Goal: Information Seeking & Learning: Find specific fact

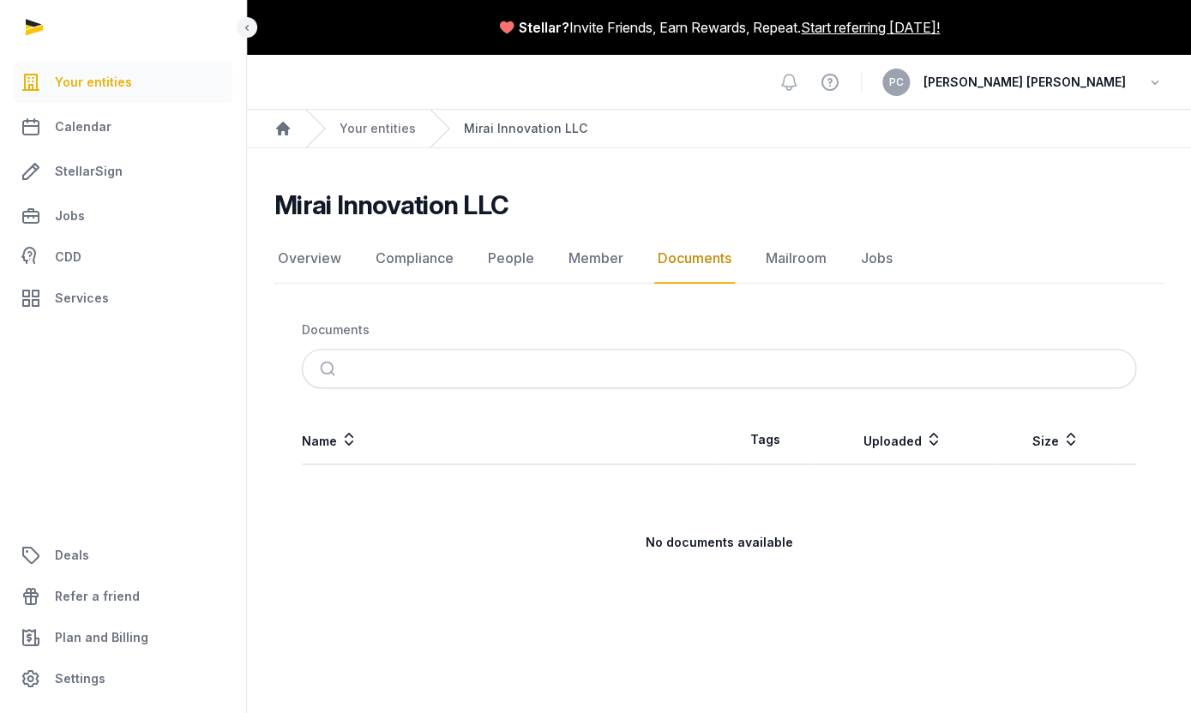
click at [503, 133] on link "Mirai Innovation LLC" at bounding box center [525, 128] width 123 height 17
click at [439, 263] on link "Compliance" at bounding box center [414, 259] width 85 height 50
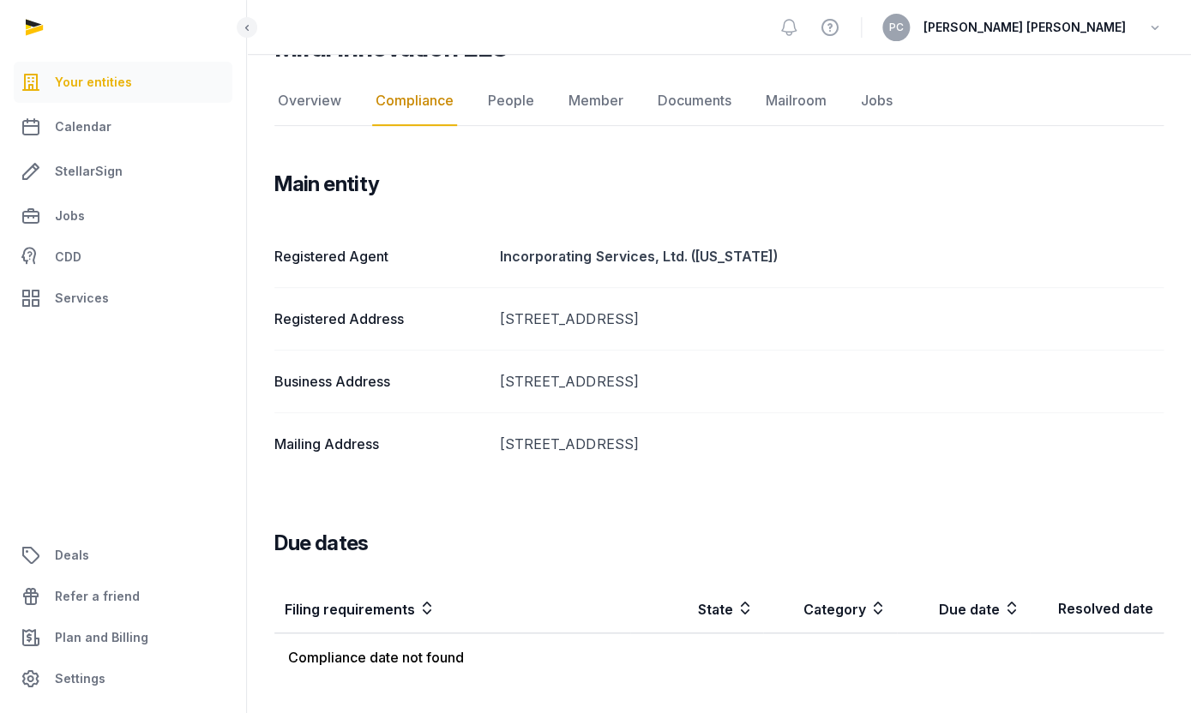
scroll to position [160, 0]
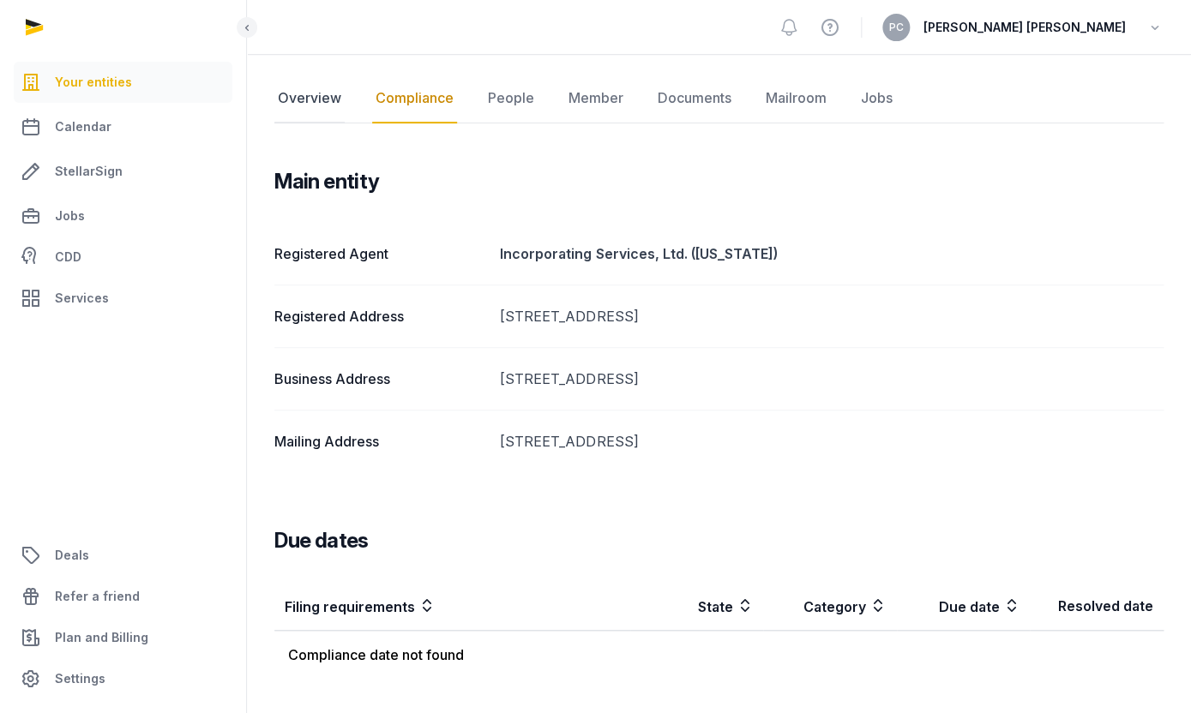
click at [326, 113] on link "Overview" at bounding box center [309, 99] width 70 height 50
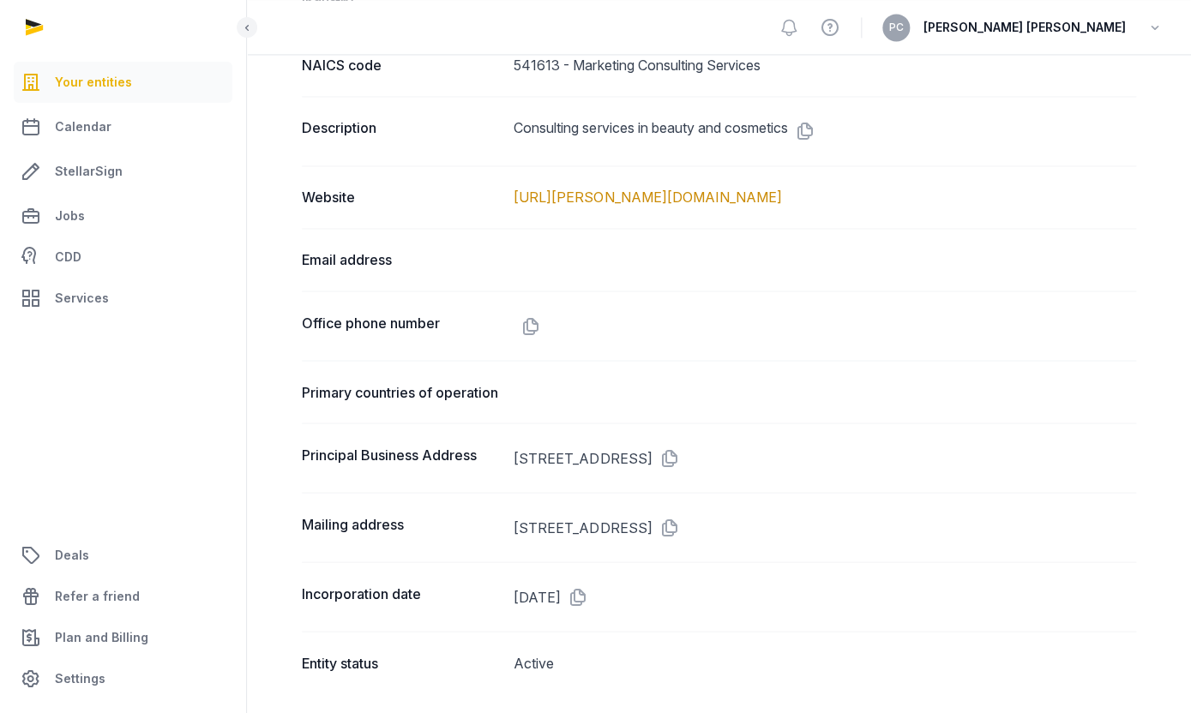
scroll to position [938, 0]
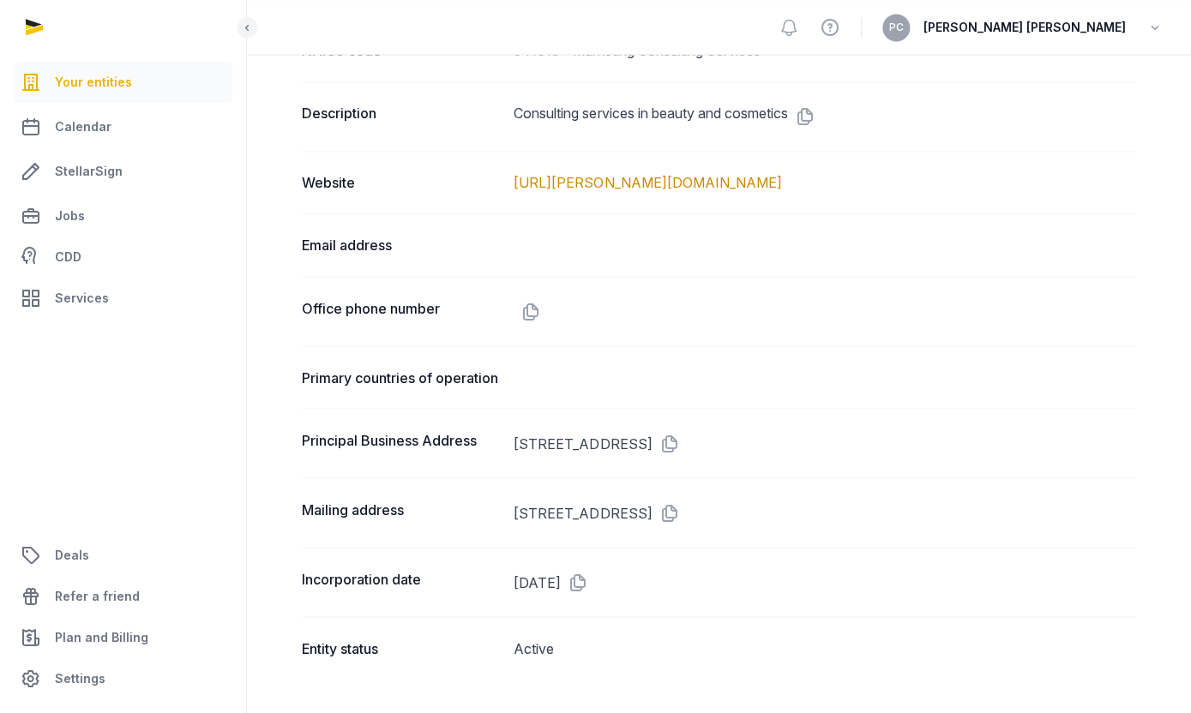
click at [533, 442] on dd "[STREET_ADDRESS]" at bounding box center [824, 442] width 622 height 27
drag, startPoint x: 533, startPoint y: 442, endPoint x: 663, endPoint y: 435, distance: 130.5
click at [663, 435] on dd "[STREET_ADDRESS]" at bounding box center [824, 442] width 622 height 27
copy dd "[STREET_ADDRESS]"
click at [693, 444] on dd "[STREET_ADDRESS]" at bounding box center [824, 442] width 622 height 27
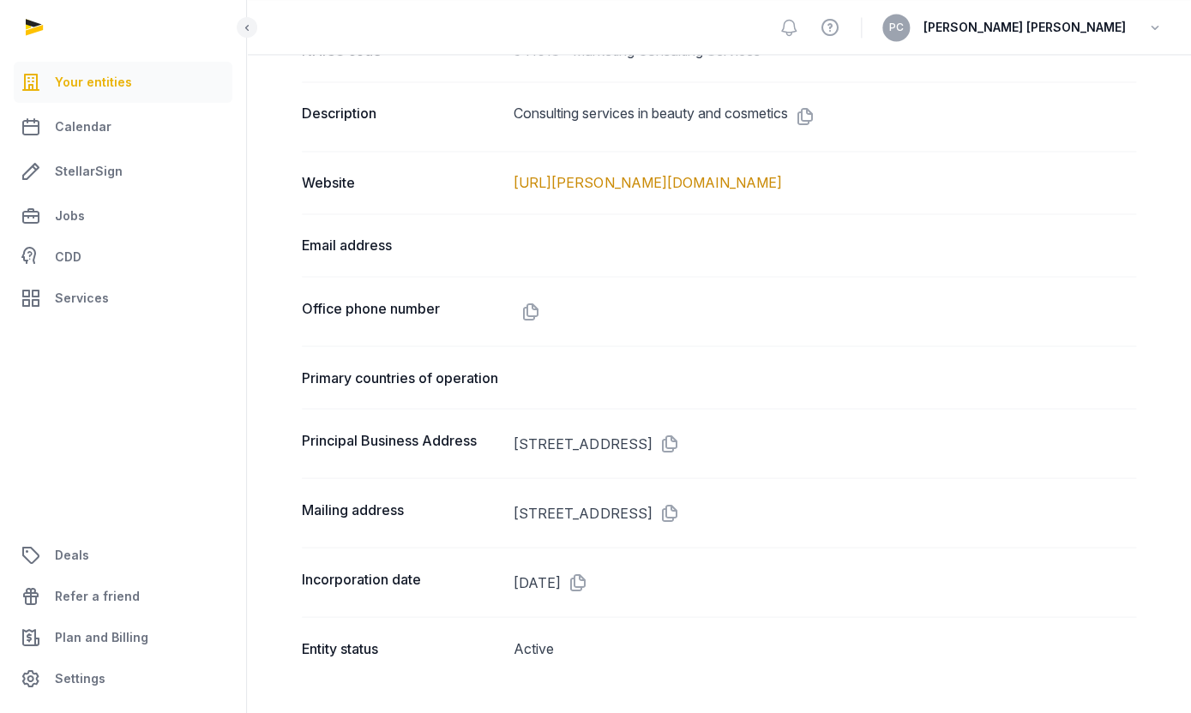
drag, startPoint x: 693, startPoint y: 444, endPoint x: 761, endPoint y: 443, distance: 68.6
click at [761, 443] on dd "[STREET_ADDRESS]" at bounding box center [824, 442] width 622 height 27
copy dd "STE 145 #2152"
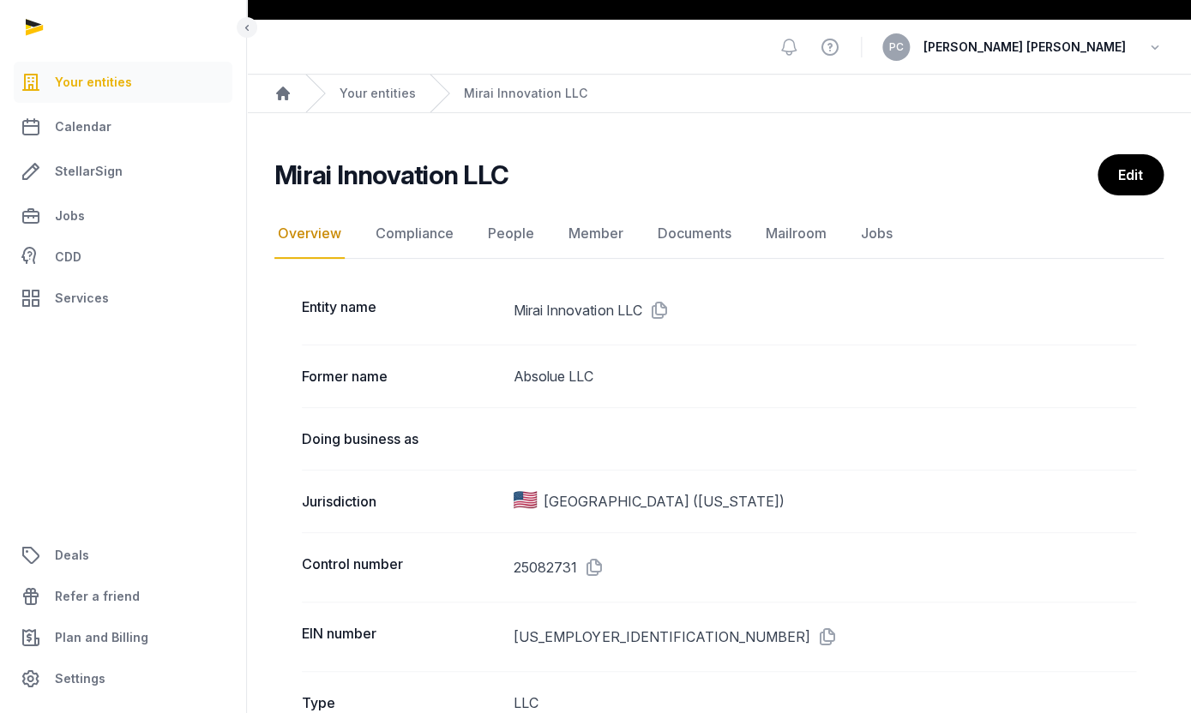
scroll to position [0, 0]
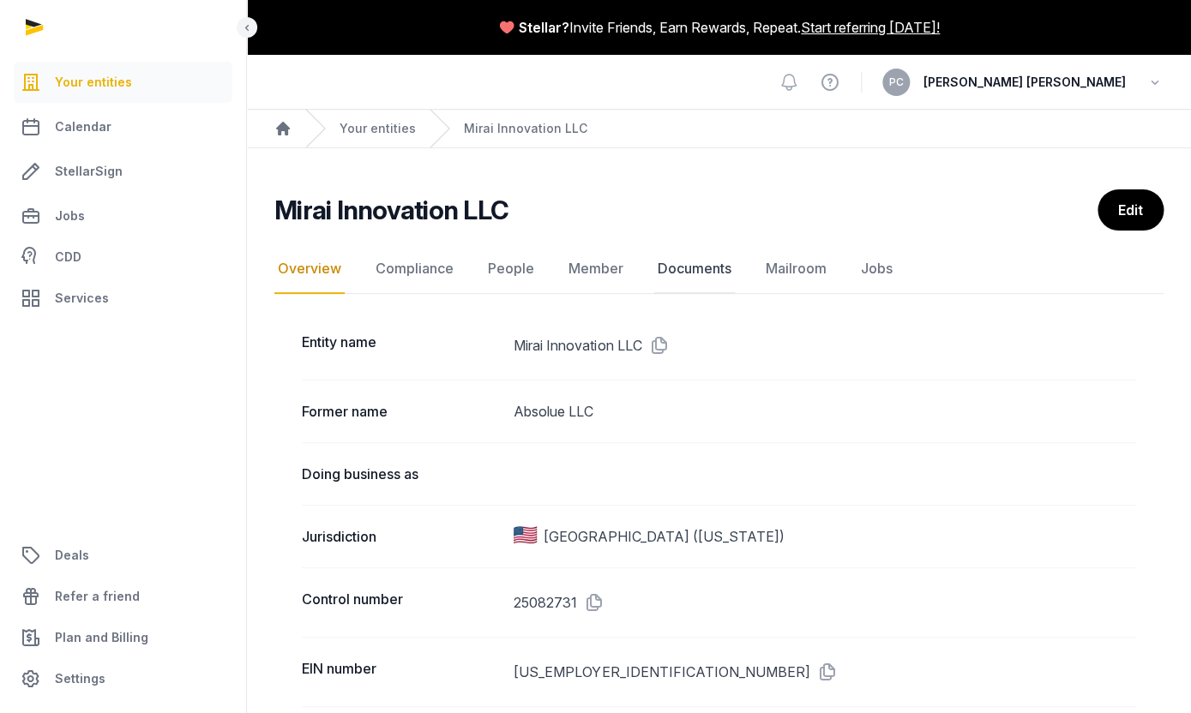
click at [687, 255] on link "Documents" at bounding box center [694, 269] width 81 height 50
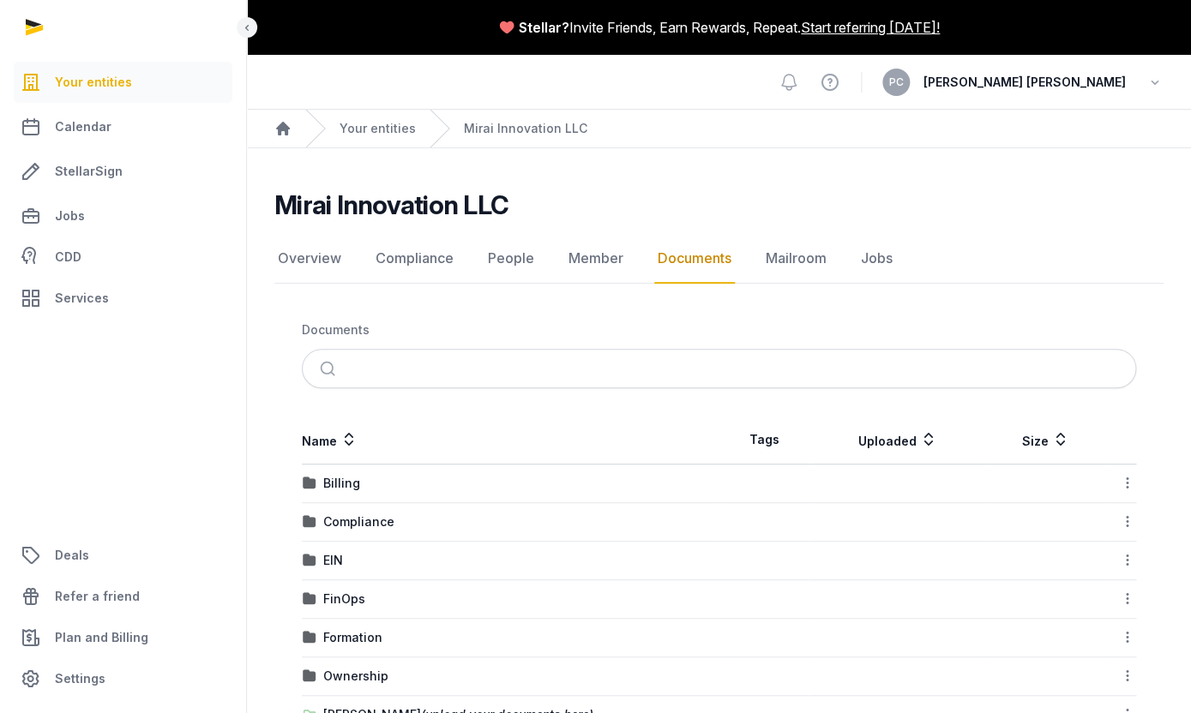
scroll to position [55, 0]
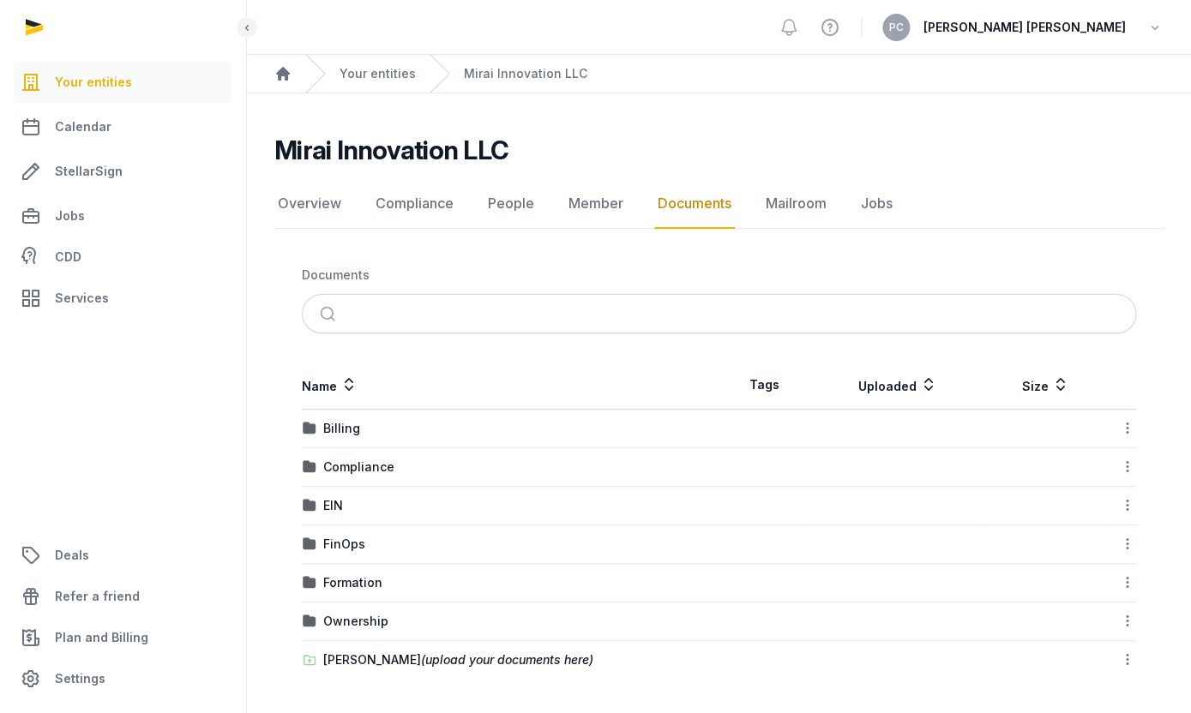
click at [418, 505] on div "EIN" at bounding box center [511, 505] width 416 height 17
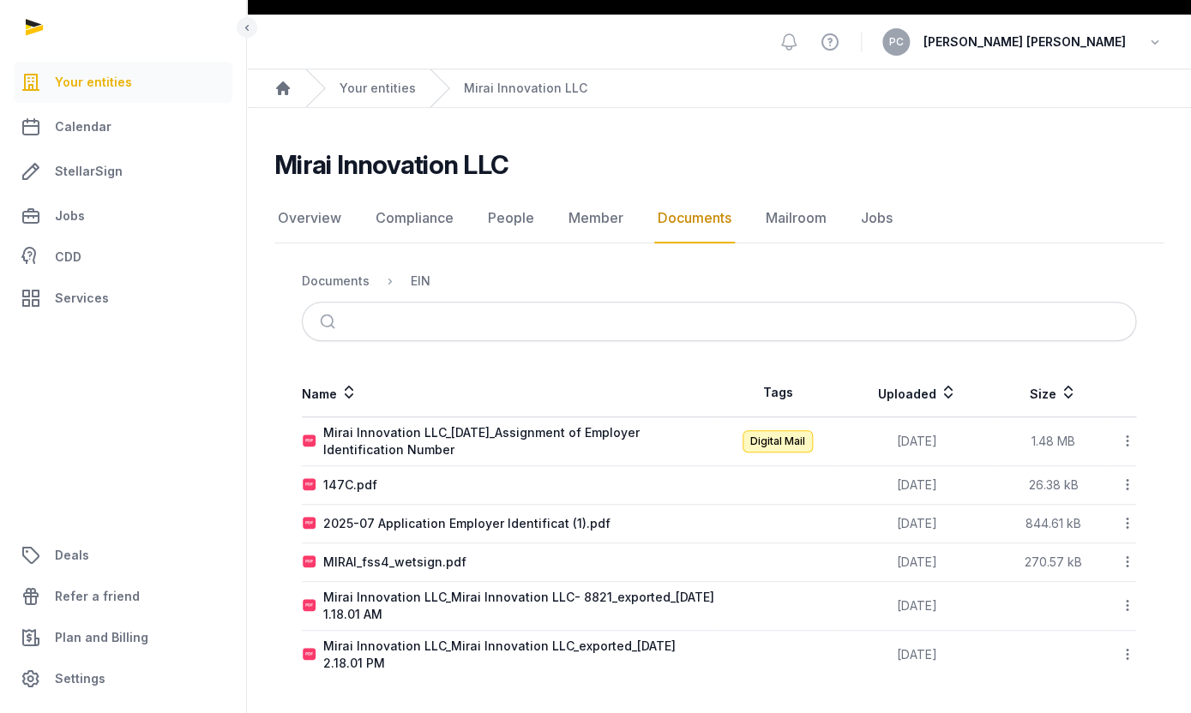
scroll to position [40, 0]
click at [628, 439] on div "Mirai Innovation LLC_[DATE]_Assignment of Employer Identification Number" at bounding box center [520, 441] width 395 height 34
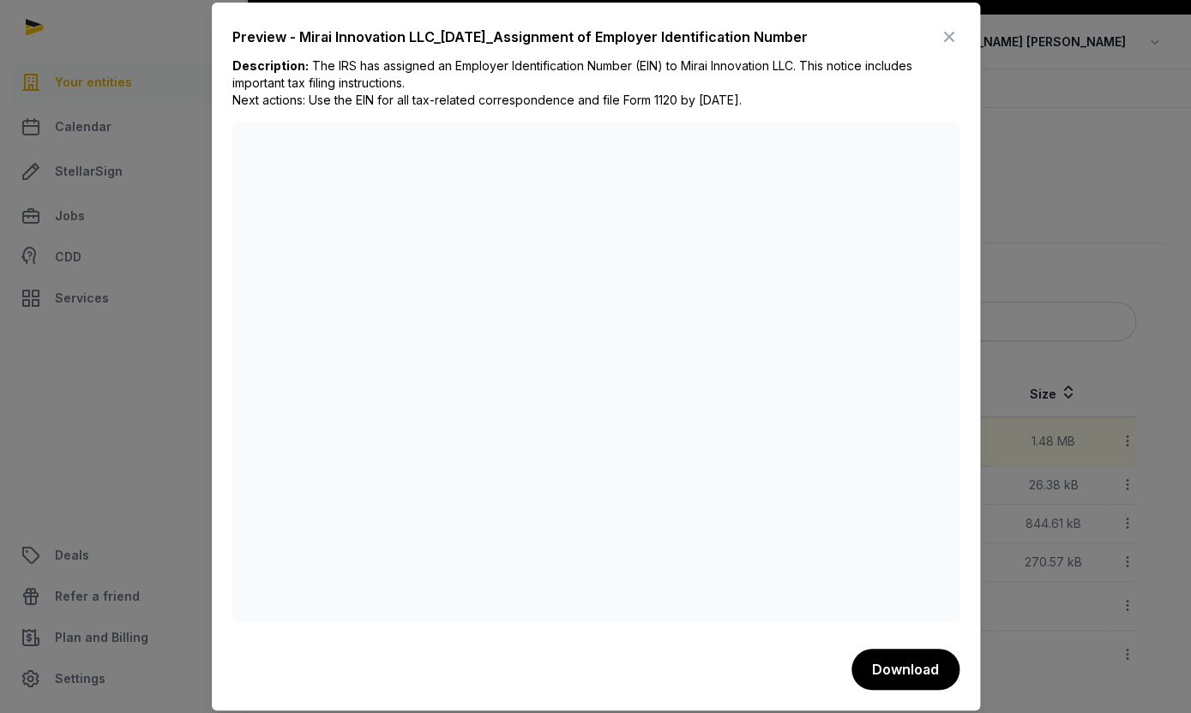
click at [140, 61] on div at bounding box center [595, 356] width 1191 height 713
click at [952, 38] on icon at bounding box center [949, 36] width 21 height 27
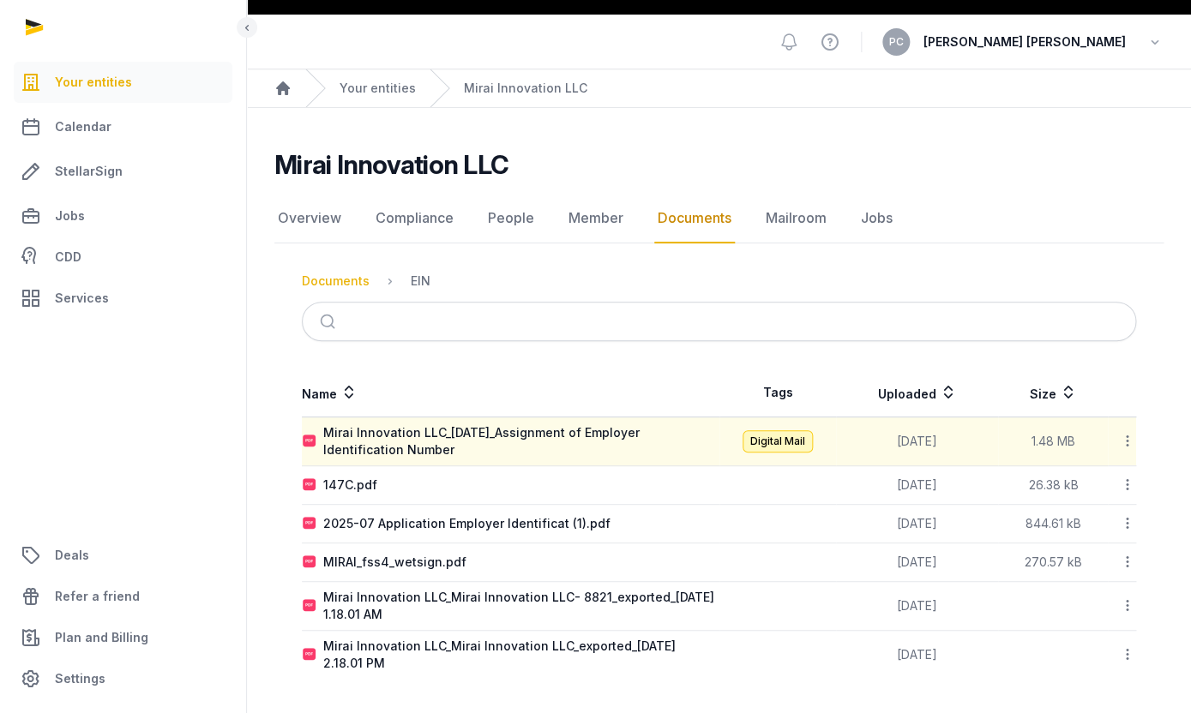
click at [349, 287] on div "Documents" at bounding box center [336, 281] width 68 height 17
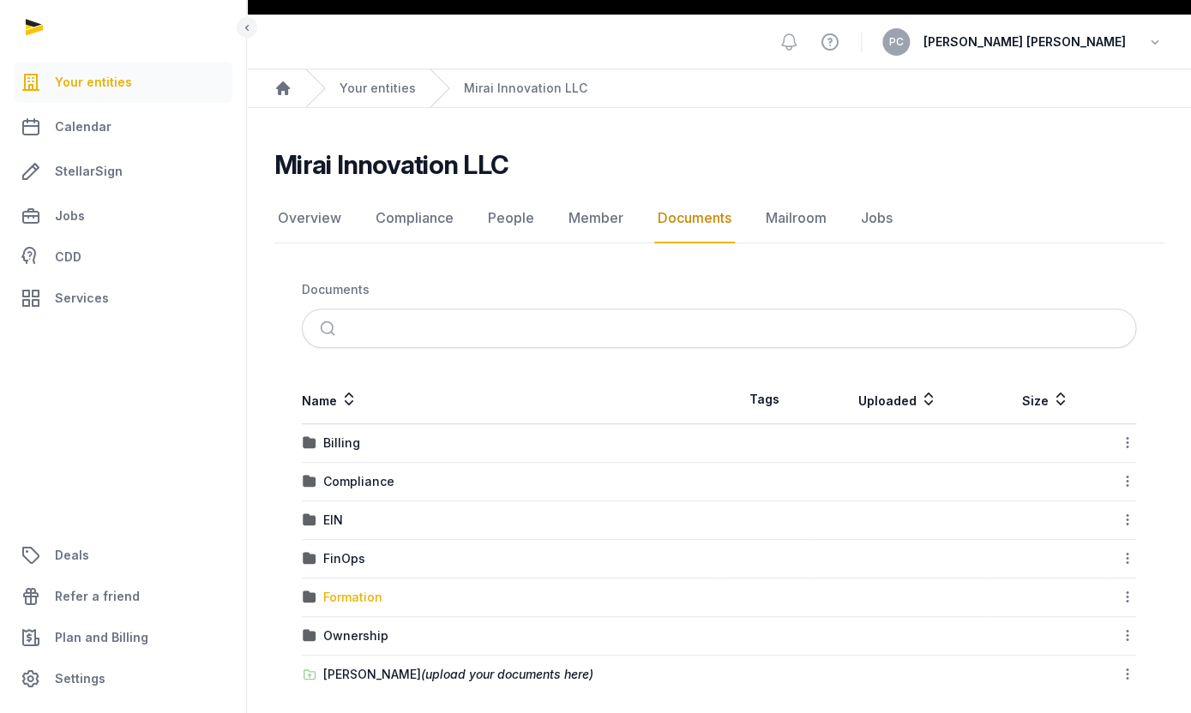
scroll to position [55, 0]
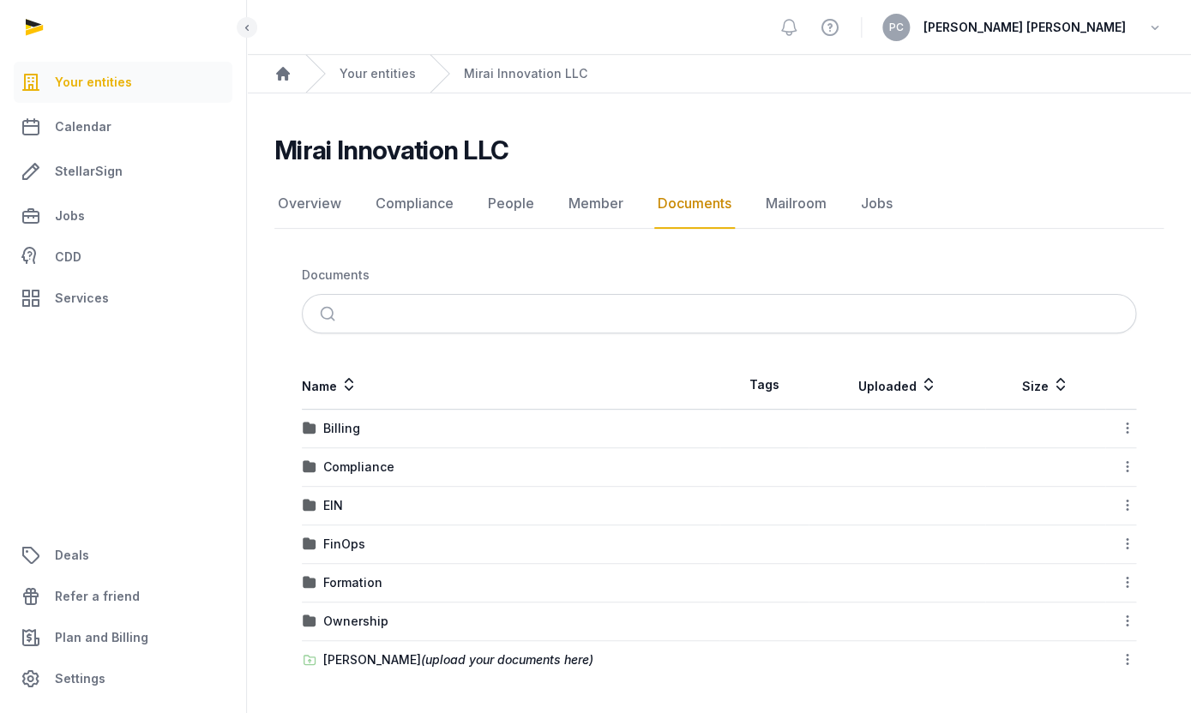
click at [355, 479] on td "Compliance" at bounding box center [510, 467] width 417 height 39
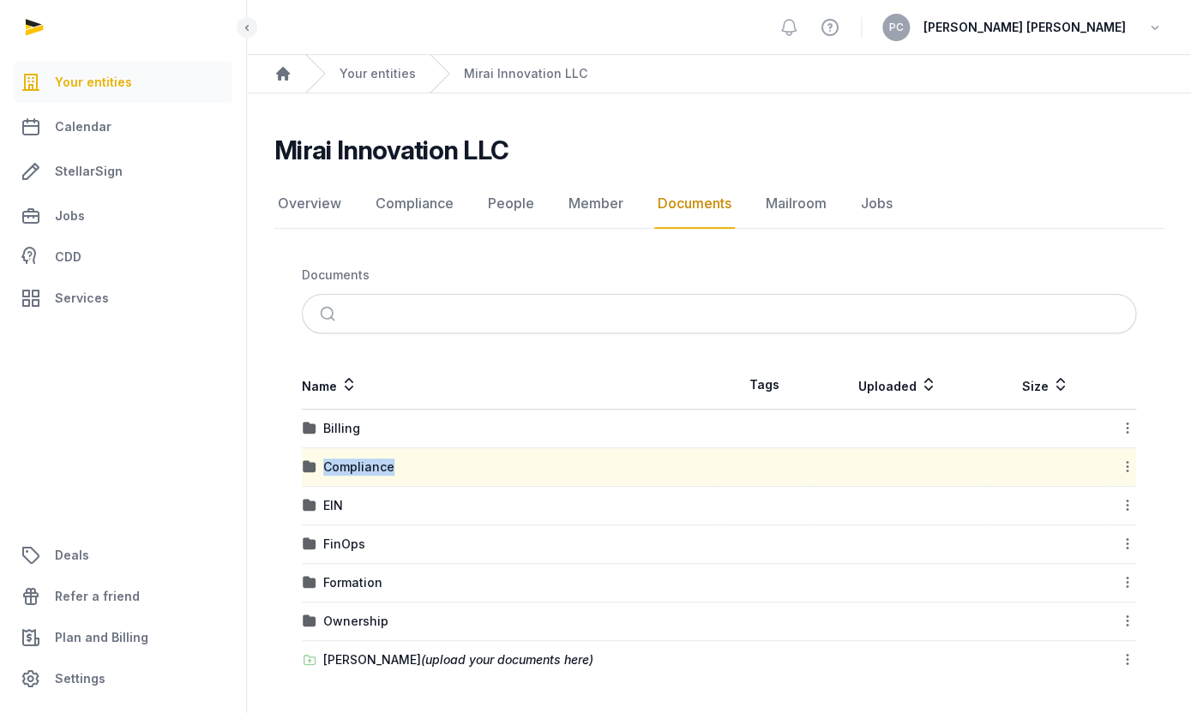
click at [355, 479] on td "Compliance" at bounding box center [510, 467] width 417 height 39
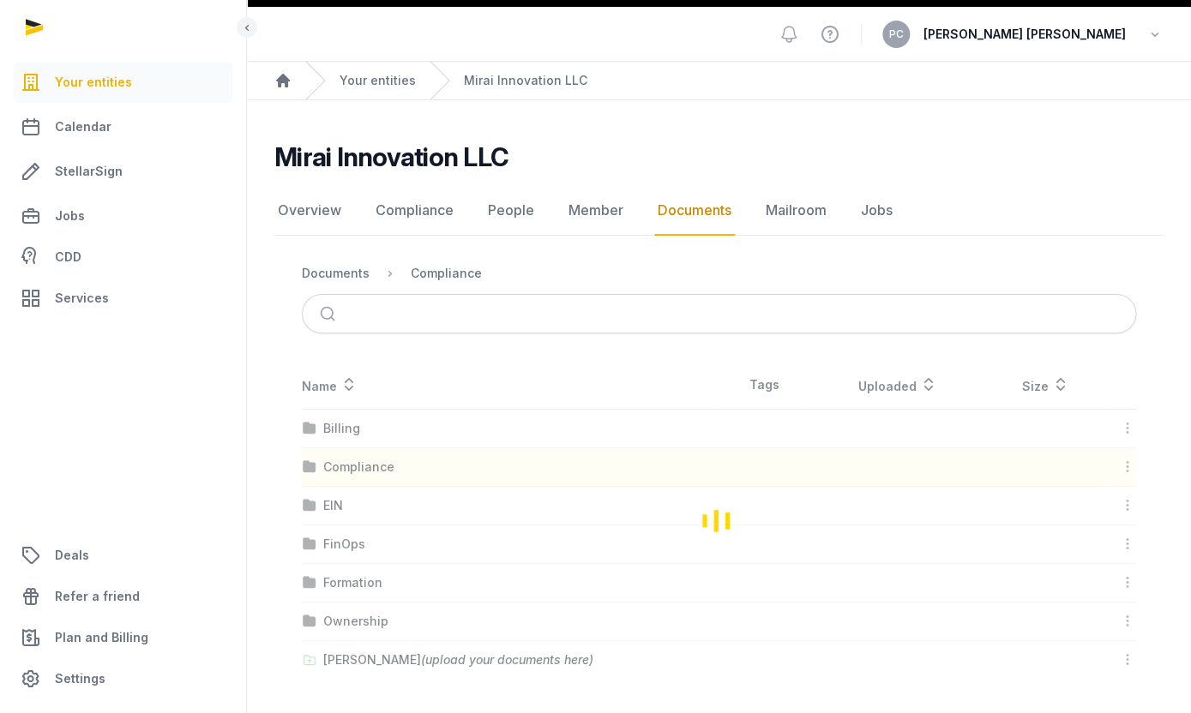
scroll to position [0, 0]
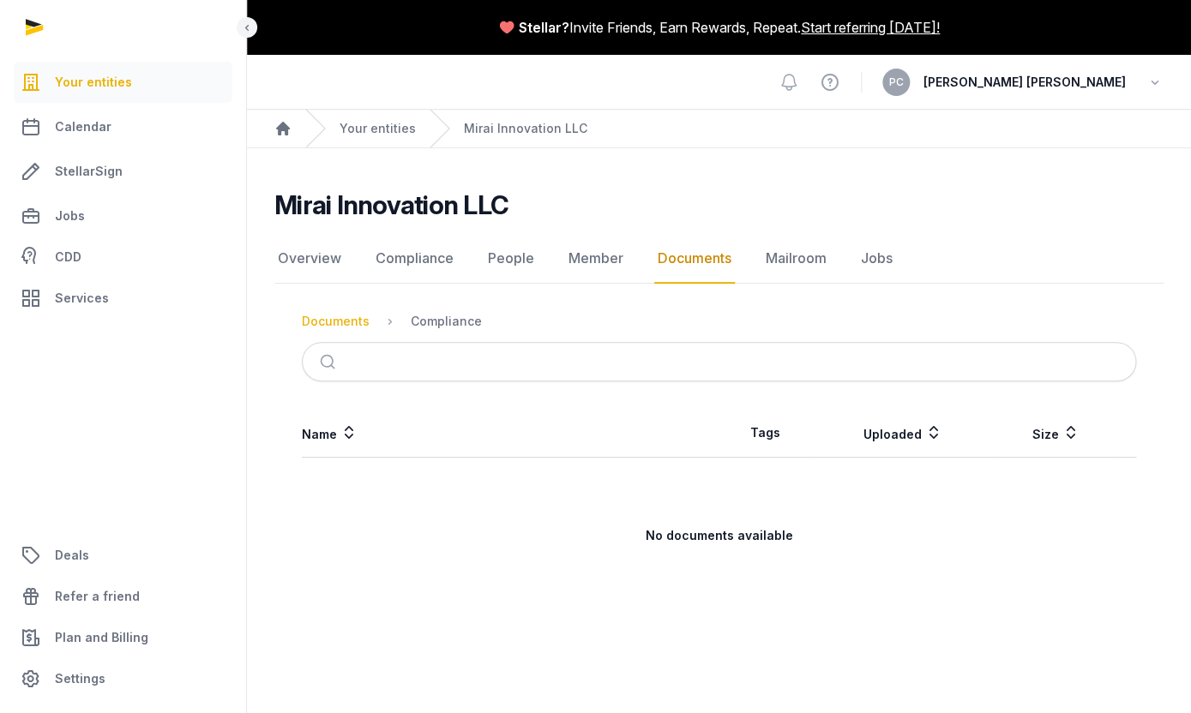
click at [357, 327] on div "Documents" at bounding box center [336, 321] width 68 height 17
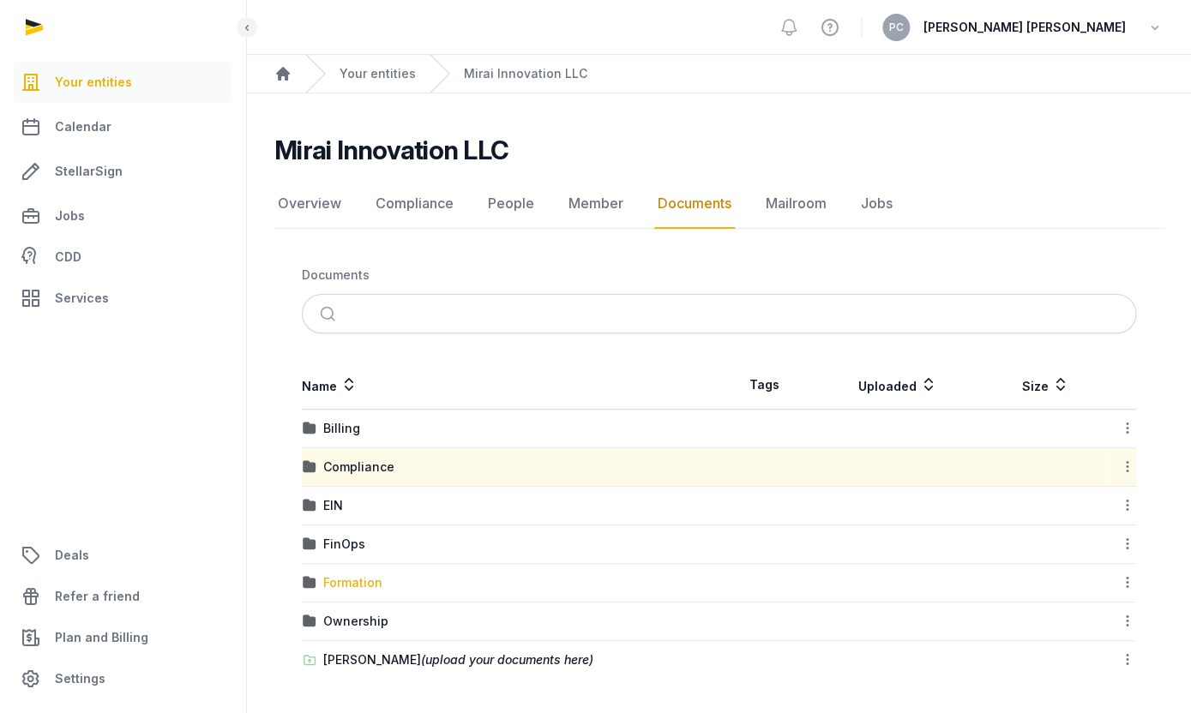
click at [377, 575] on div "Formation" at bounding box center [352, 582] width 59 height 17
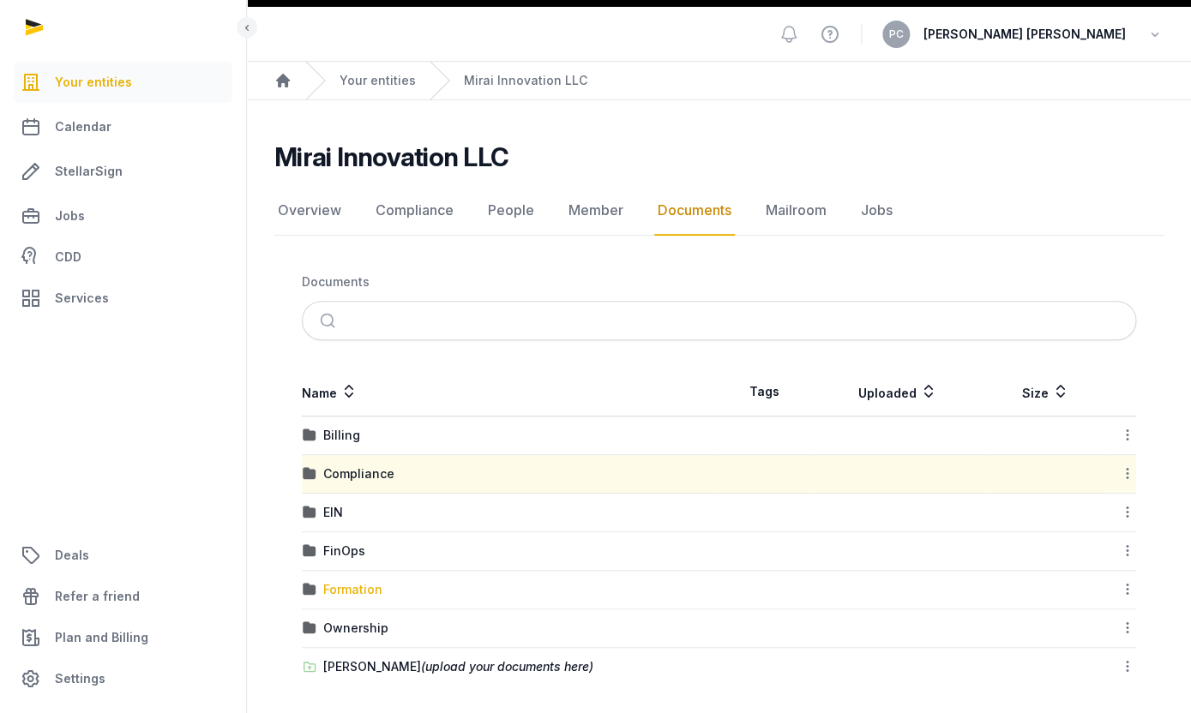
click at [0, 0] on div "Loading" at bounding box center [0, 0] width 0 height 0
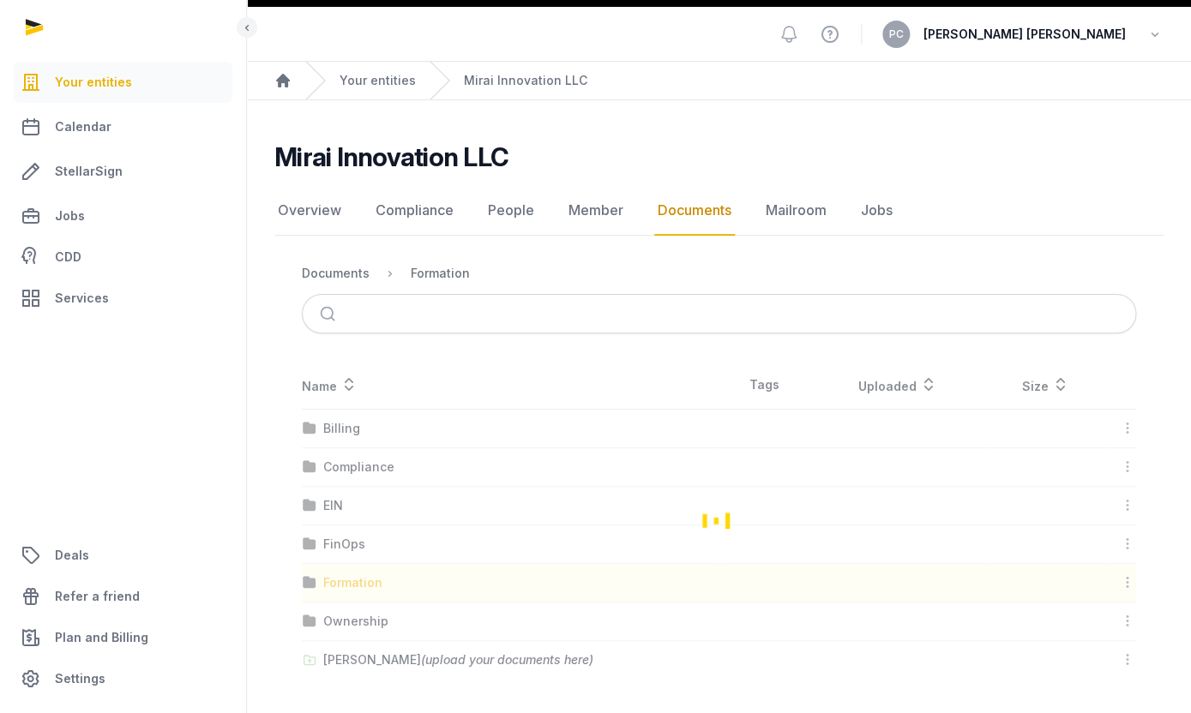
scroll to position [0, 0]
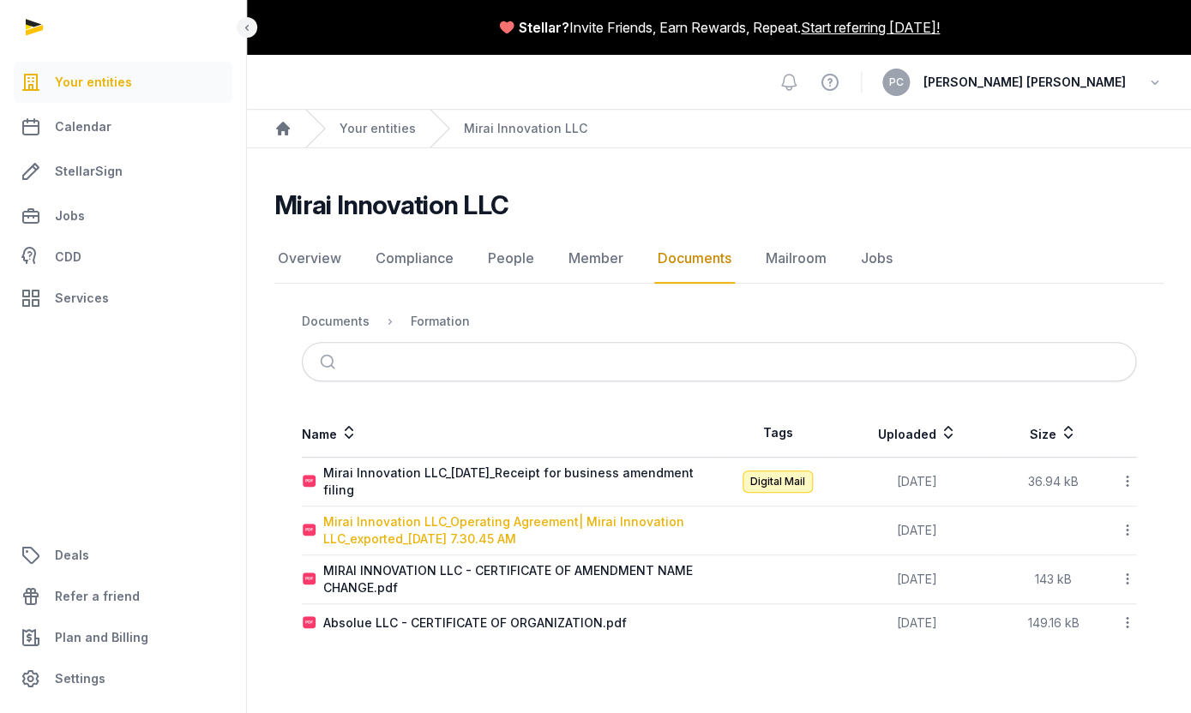
click at [458, 530] on div "Mirai Innovation LLC_Operating Agreement| Mirai Innovation LLC_exported_[DATE] …" at bounding box center [520, 530] width 395 height 34
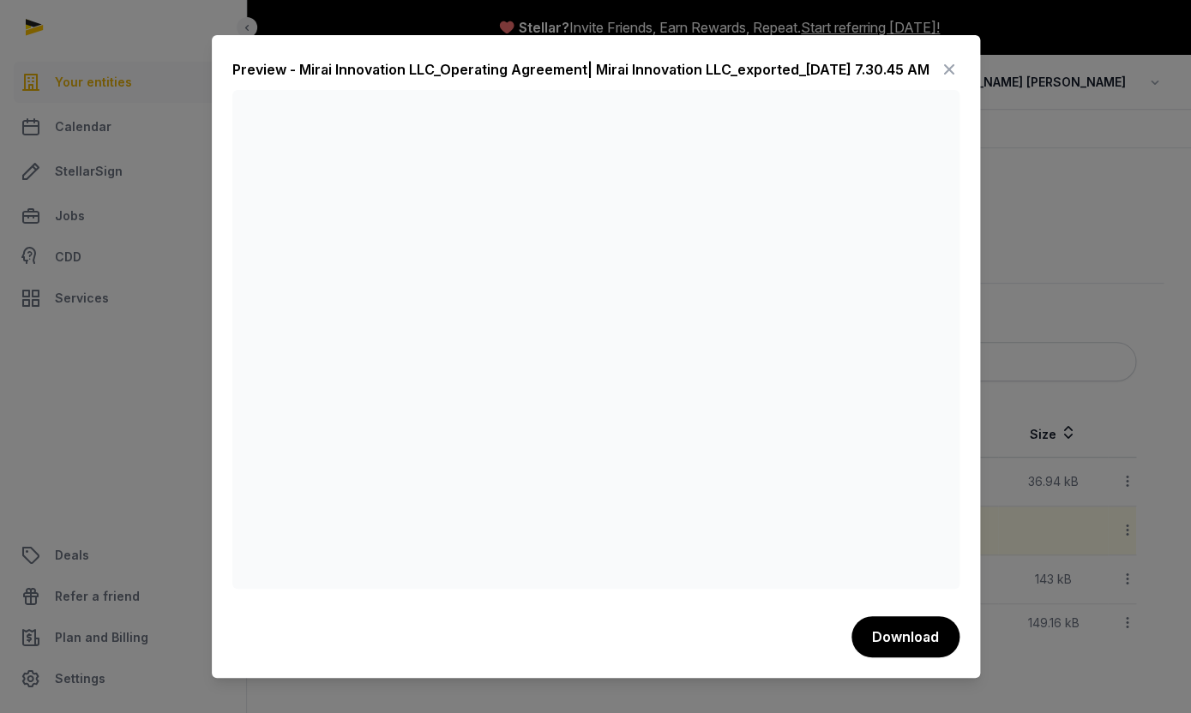
click at [944, 70] on icon at bounding box center [949, 69] width 21 height 27
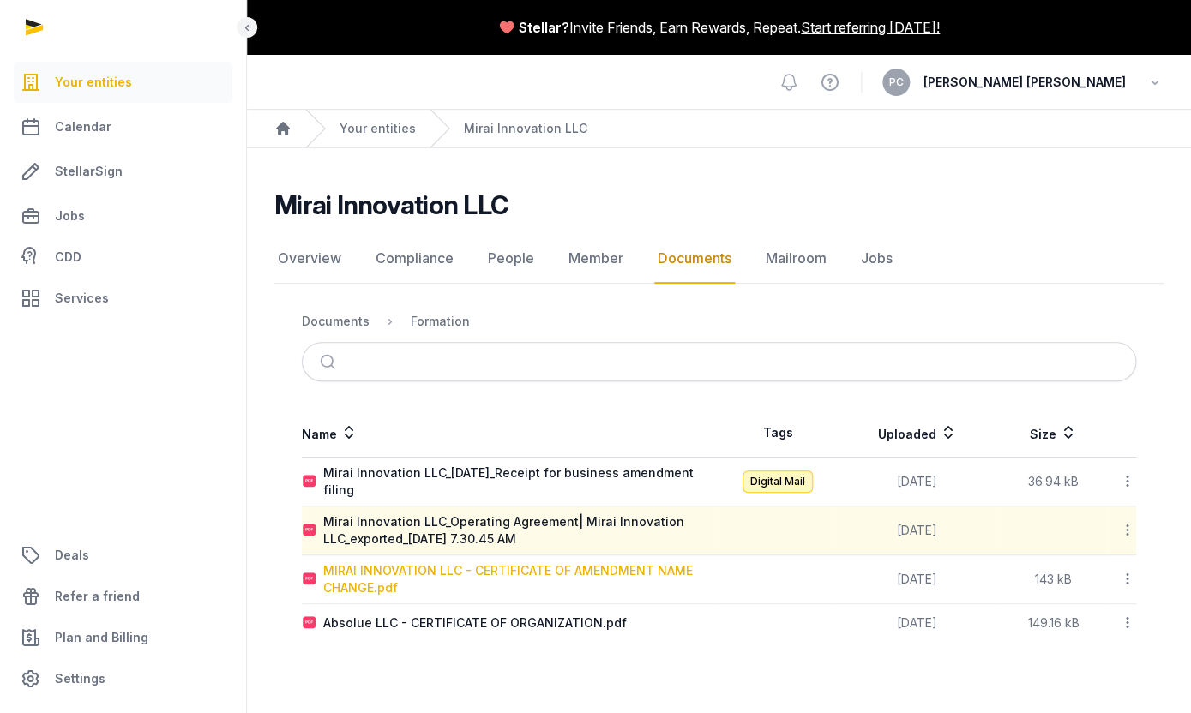
click at [515, 573] on div "MIRAI INNOVATION LLC - CERTIFICATE OF AMENDMENT NAME CHANGE.pdf" at bounding box center [520, 579] width 395 height 34
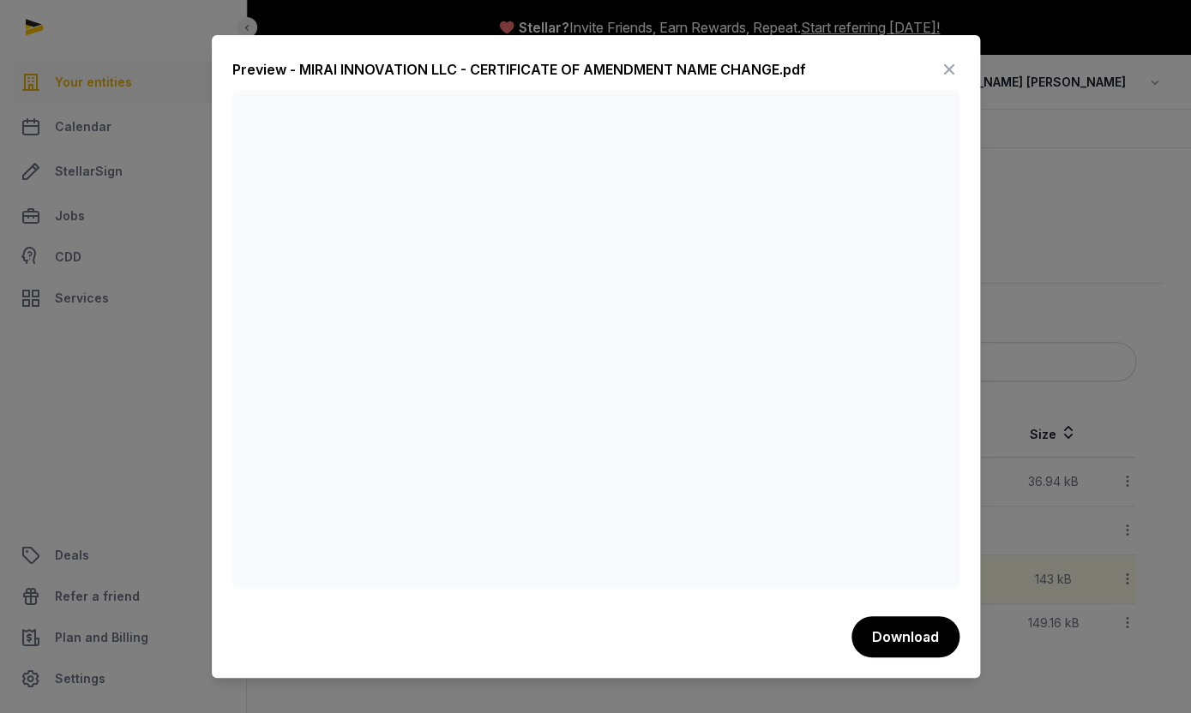
click at [952, 67] on icon at bounding box center [949, 69] width 21 height 27
